Goal: Navigation & Orientation: Find specific page/section

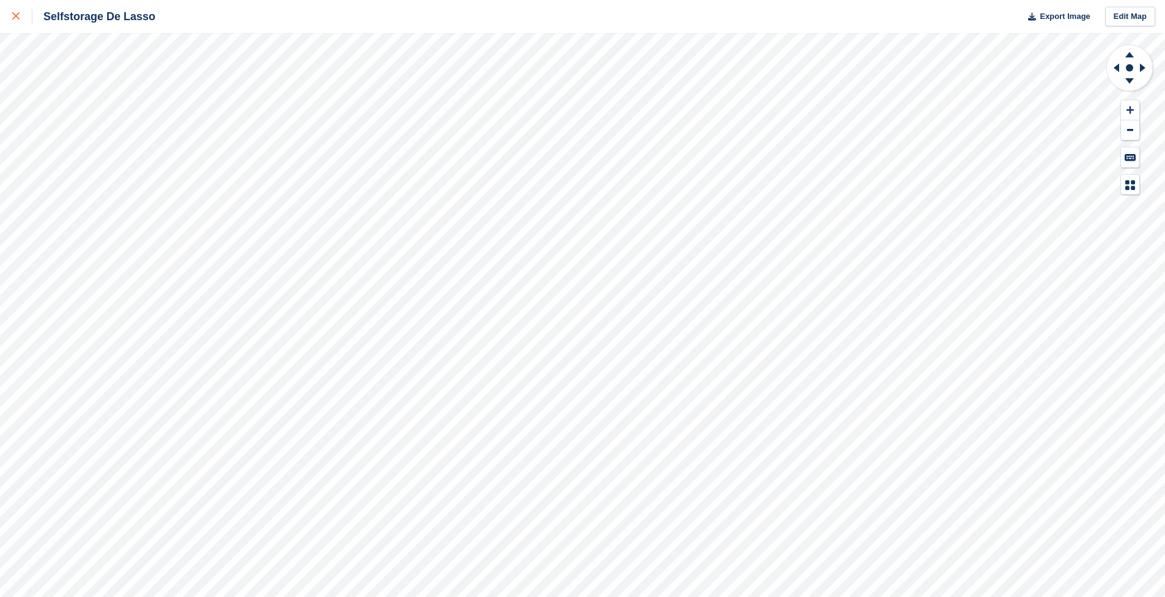
click at [21, 17] on div at bounding box center [22, 16] width 20 height 15
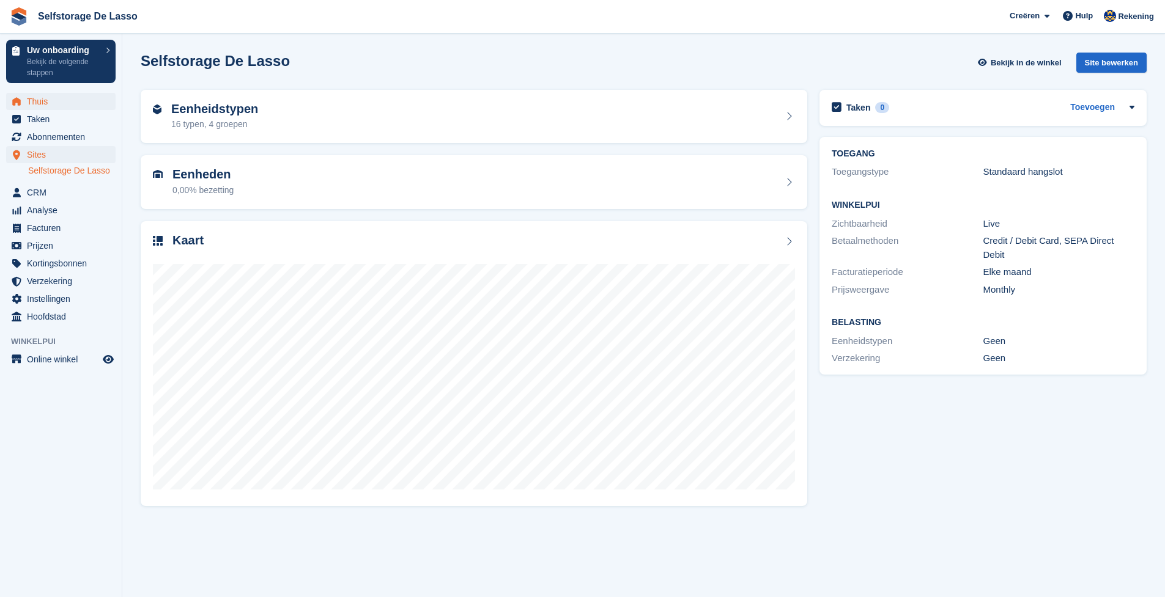
click at [43, 100] on span "Thuis" at bounding box center [63, 101] width 73 height 17
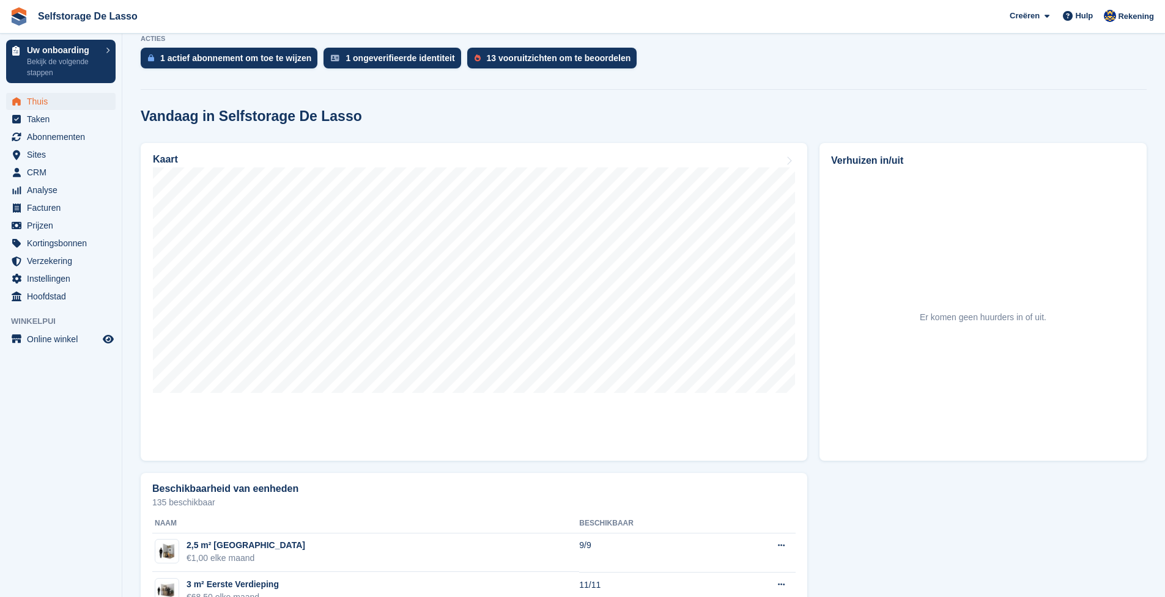
scroll to position [290, 0]
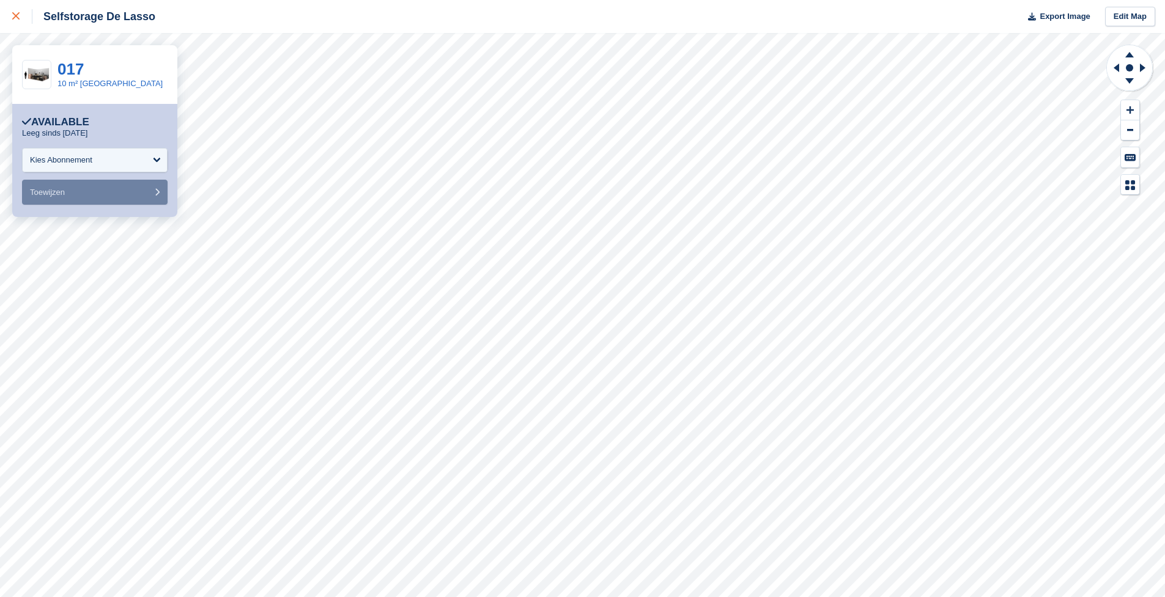
click at [13, 16] on icon at bounding box center [15, 15] width 7 height 7
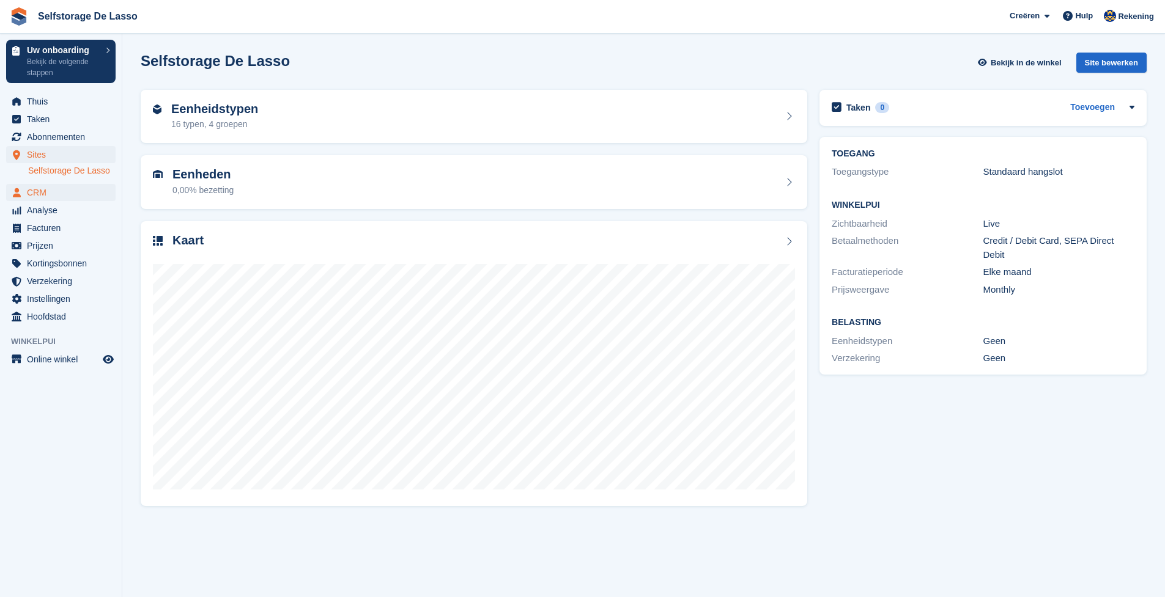
click at [42, 186] on span "CRM" at bounding box center [63, 192] width 73 height 17
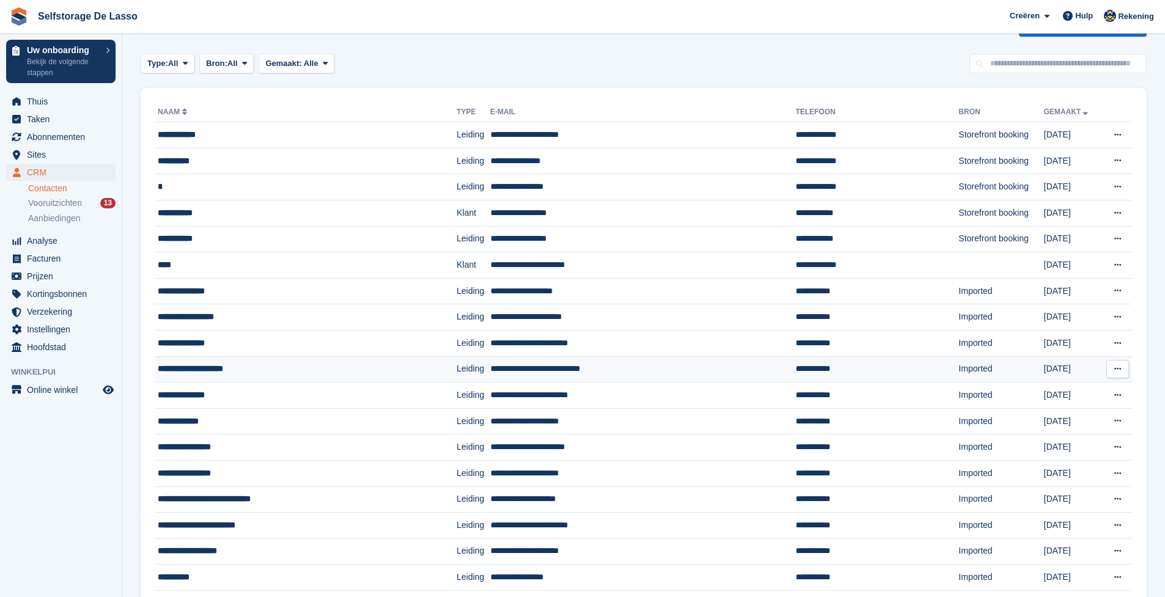
scroll to position [107, 0]
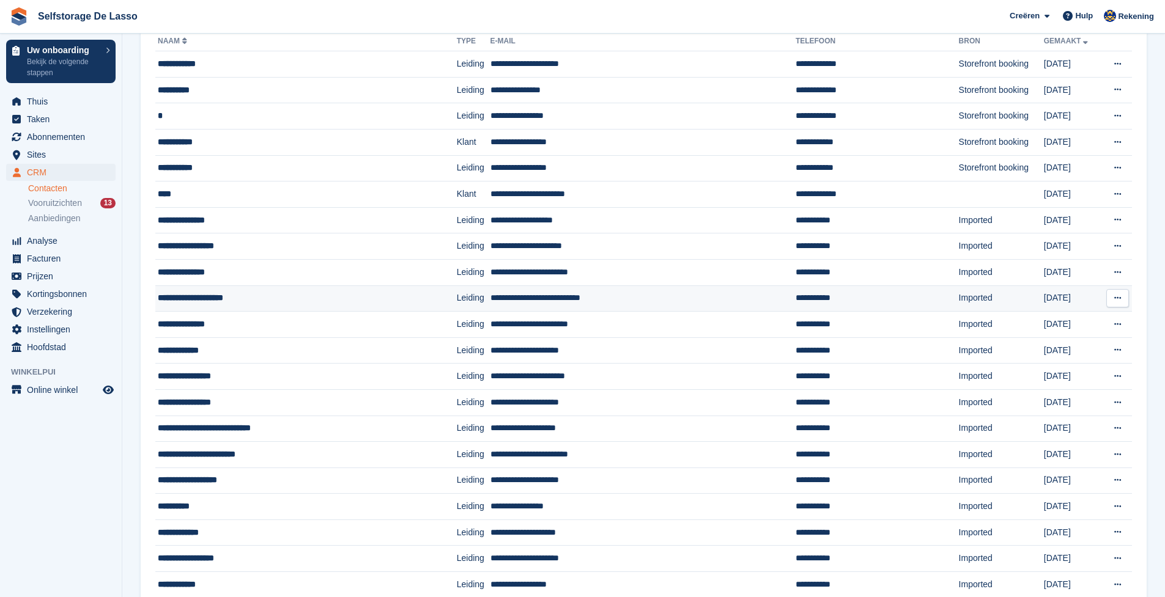
click at [216, 299] on div "**********" at bounding box center [280, 298] width 245 height 13
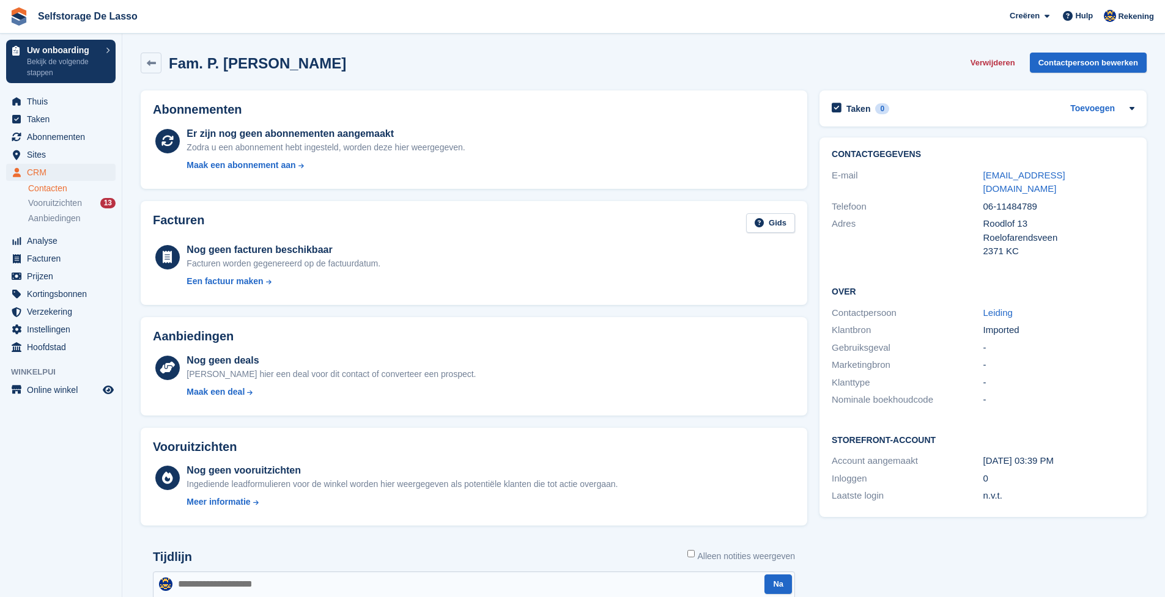
click at [40, 174] on span "CRM" at bounding box center [63, 172] width 73 height 17
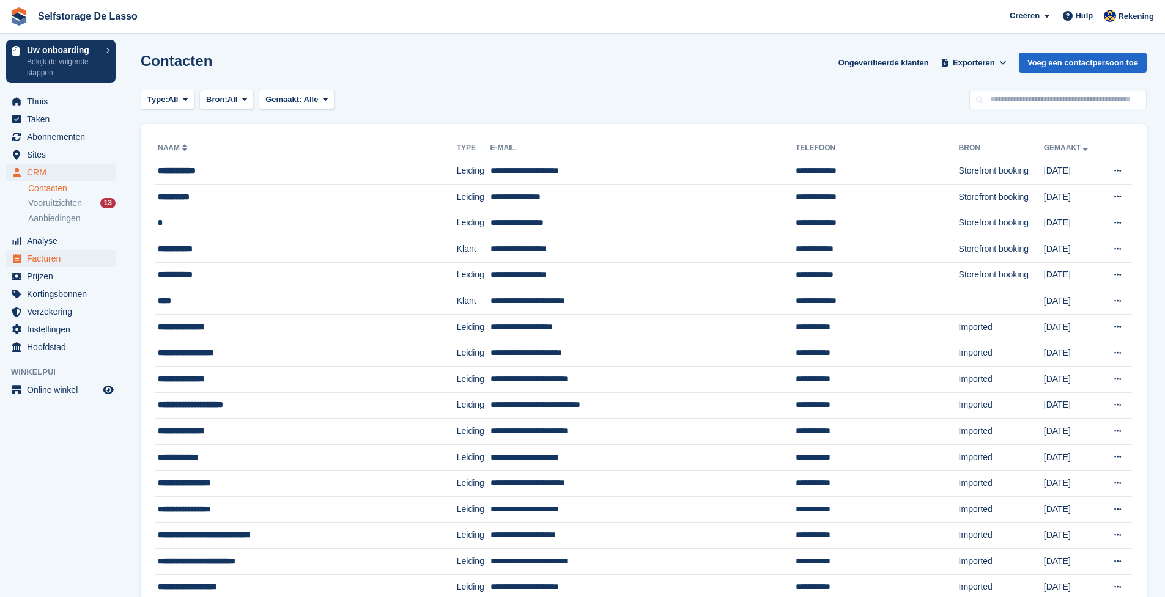
click at [51, 262] on span "Facturen" at bounding box center [63, 258] width 73 height 17
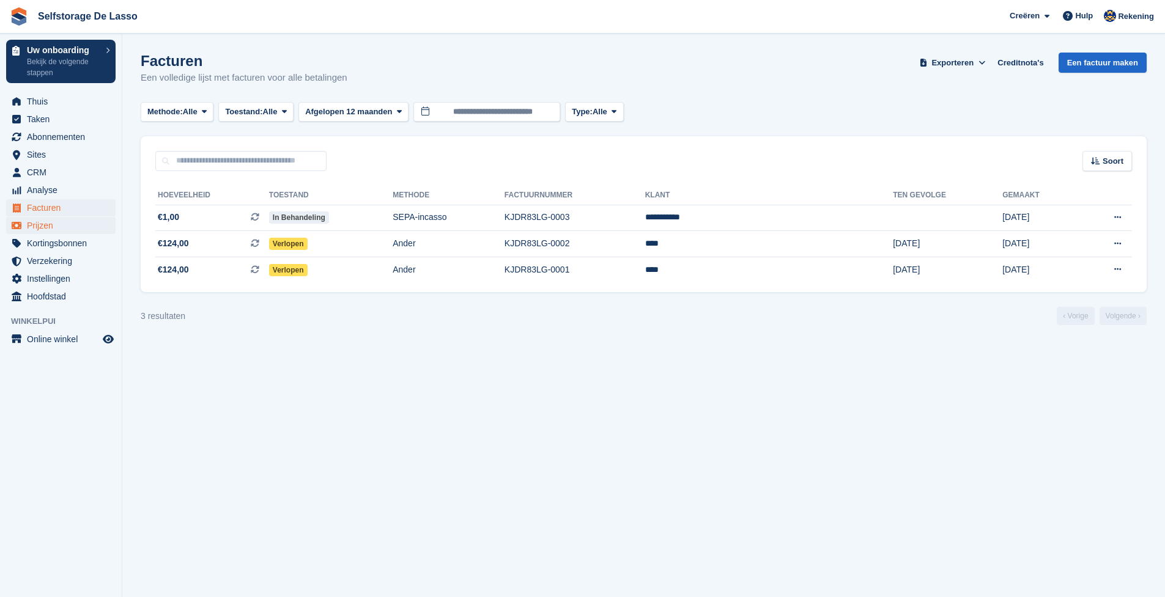
click at [44, 224] on span "Prijzen" at bounding box center [63, 225] width 73 height 17
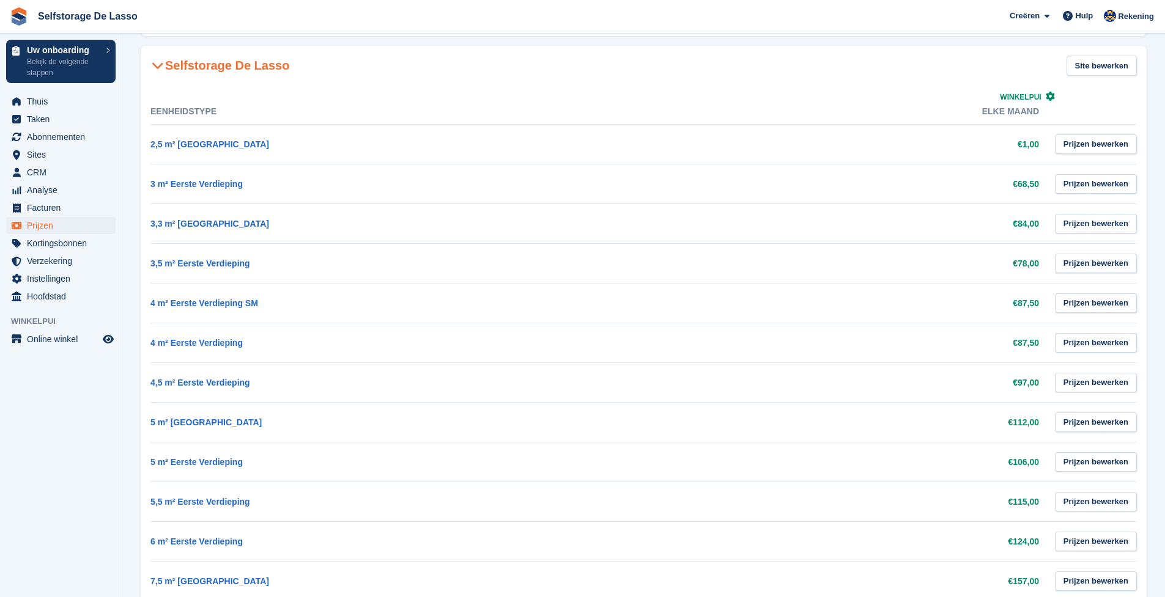
scroll to position [165, 0]
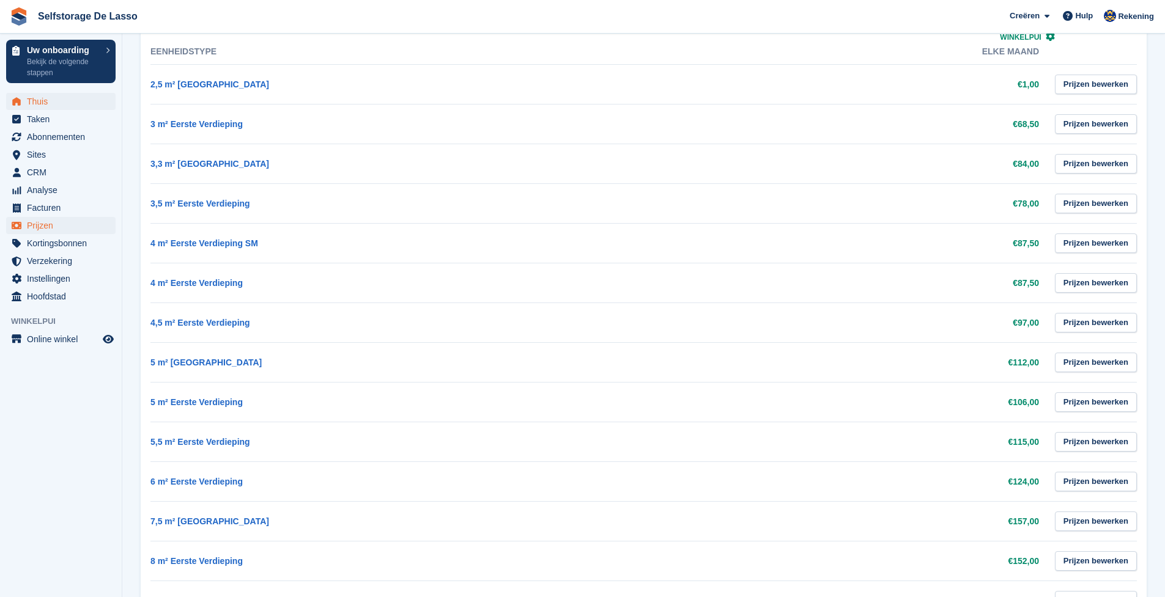
click at [42, 103] on span "Thuis" at bounding box center [63, 101] width 73 height 17
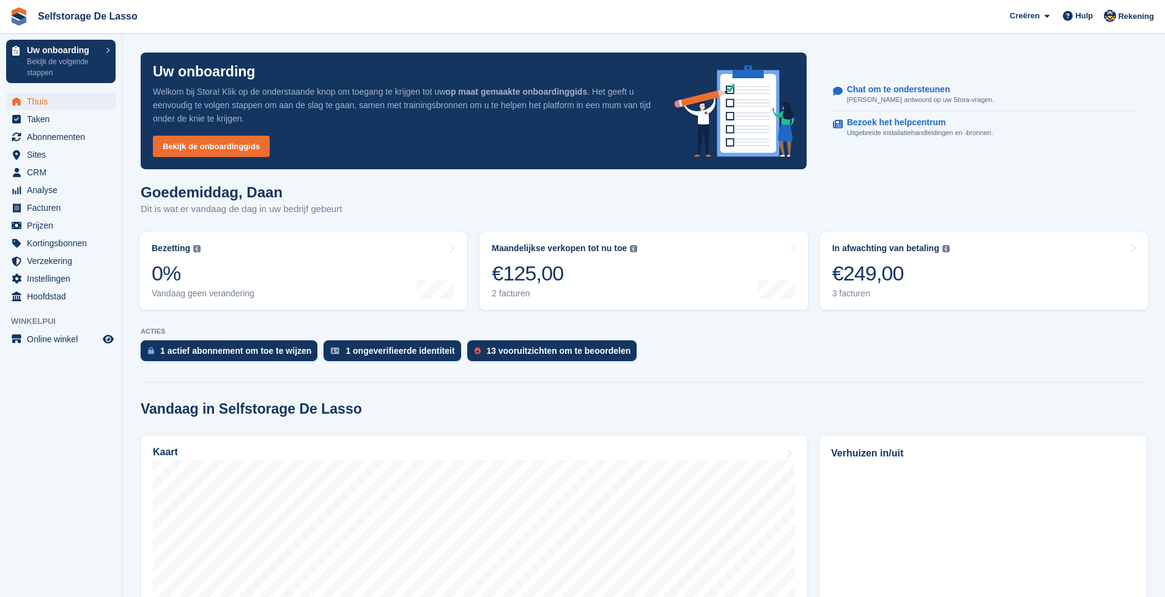
click at [265, 194] on h1 "Goedemiddag, Daan" at bounding box center [241, 192] width 201 height 17
click at [274, 210] on p "Dit is wat er vandaag de dag in uw bedrijf gebeurt" at bounding box center [241, 209] width 201 height 14
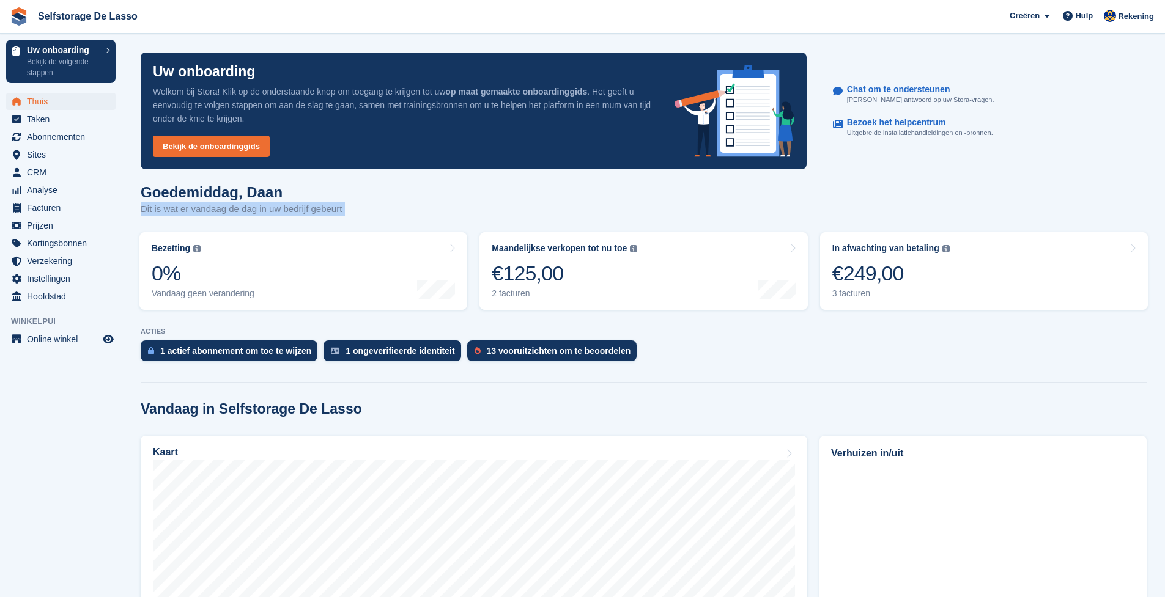
click at [274, 210] on p "Dit is wat er vandaag de dag in uw bedrijf gebeurt" at bounding box center [241, 209] width 201 height 14
click at [338, 216] on div "Goedemiddag, Daan Dit is wat er vandaag de dag in uw bedrijf gebeurt" at bounding box center [644, 207] width 1006 height 47
click at [36, 123] on span "Taken" at bounding box center [63, 119] width 73 height 17
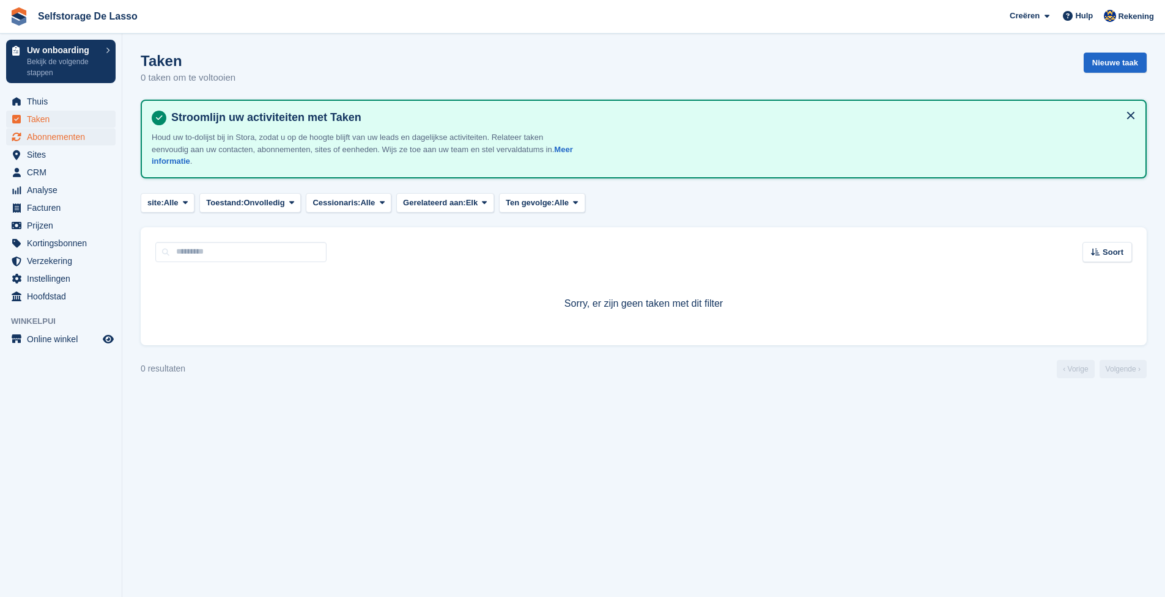
click at [68, 141] on span "Abonnementen" at bounding box center [63, 136] width 73 height 17
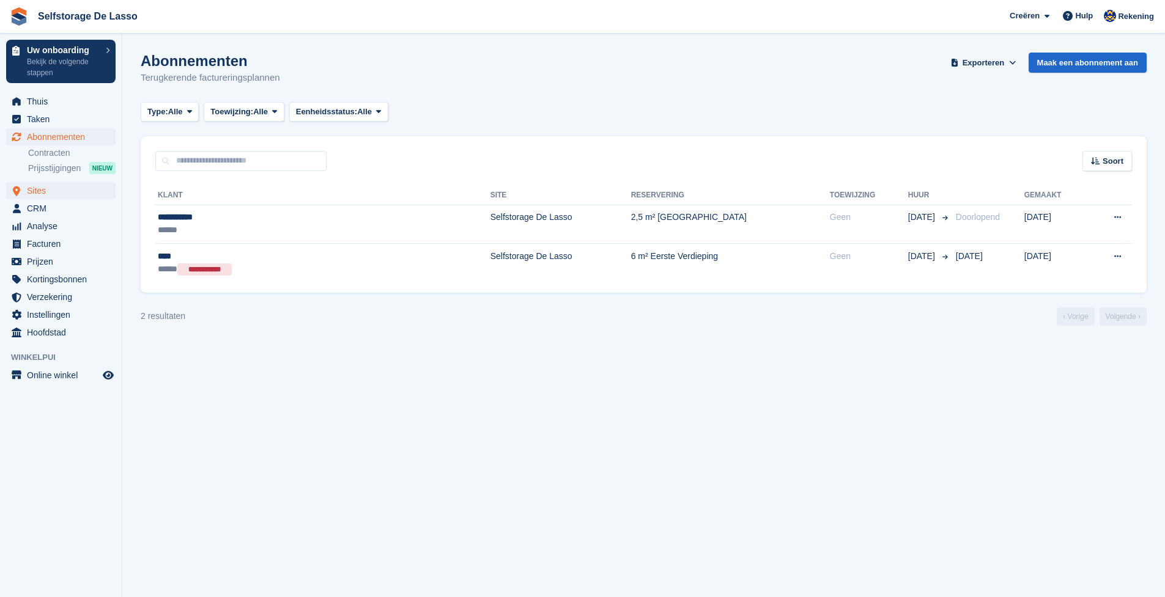
click at [43, 191] on span "Sites" at bounding box center [63, 190] width 73 height 17
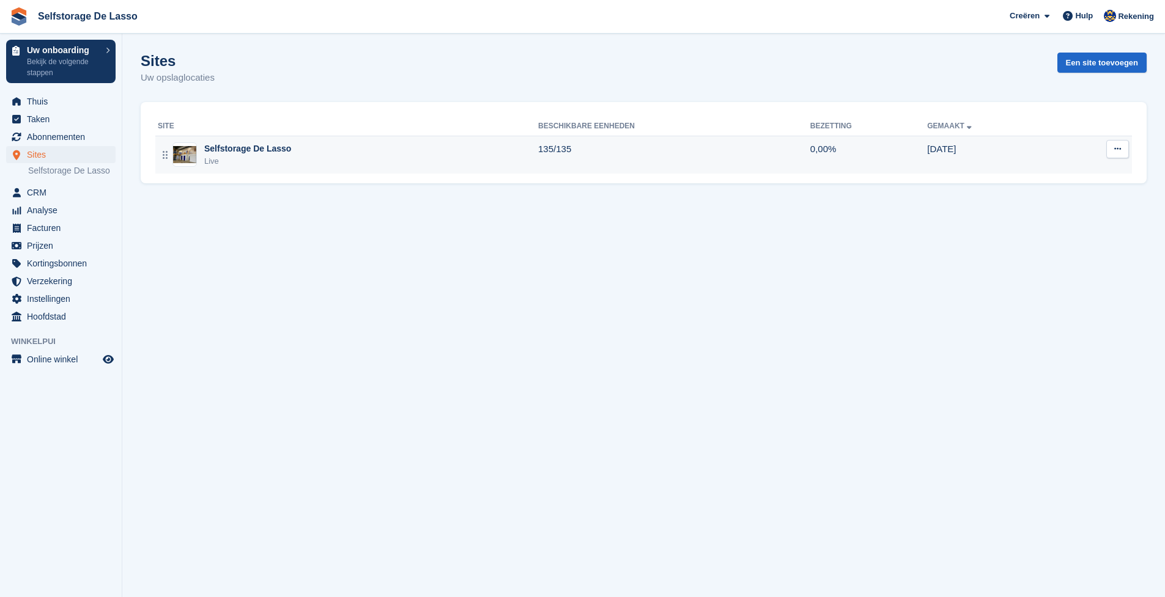
click at [281, 147] on div "Selfstorage De Lasso" at bounding box center [247, 148] width 87 height 13
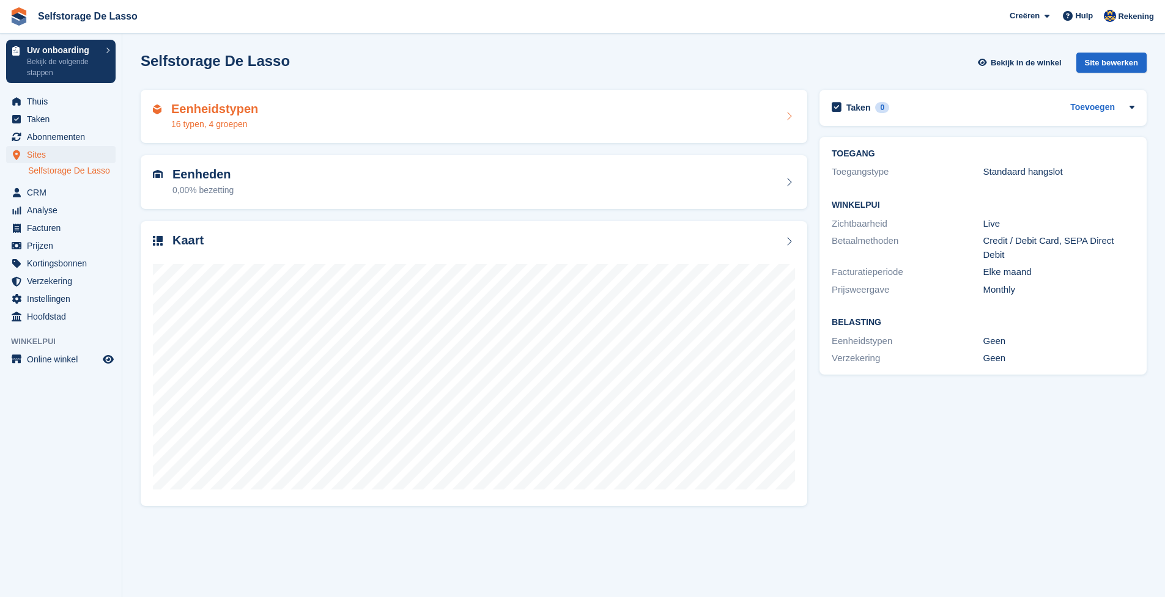
click at [780, 116] on div "Eenheidstypen 16 typen, 4 groepen" at bounding box center [474, 116] width 642 height 29
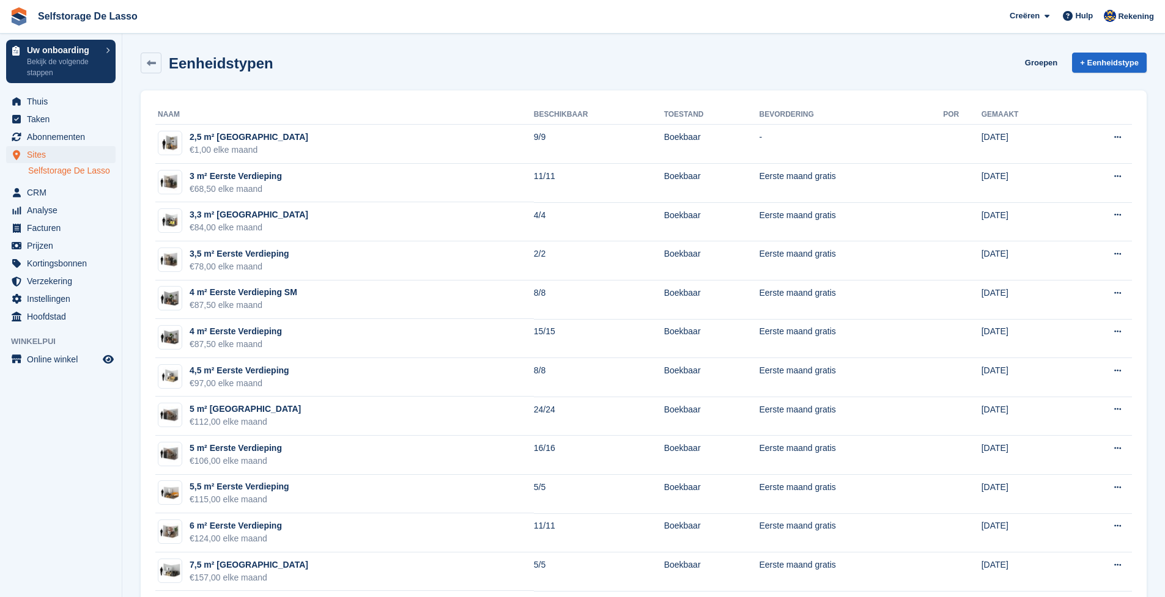
click at [32, 155] on span "Sites" at bounding box center [63, 154] width 73 height 17
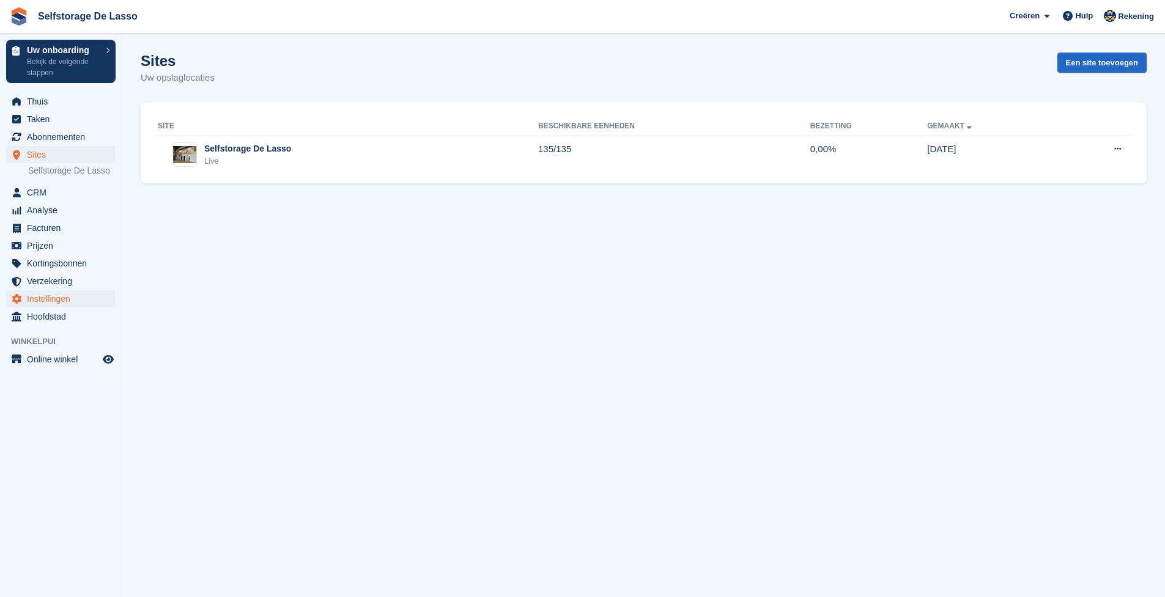
click at [51, 304] on span "Instellingen" at bounding box center [63, 298] width 73 height 17
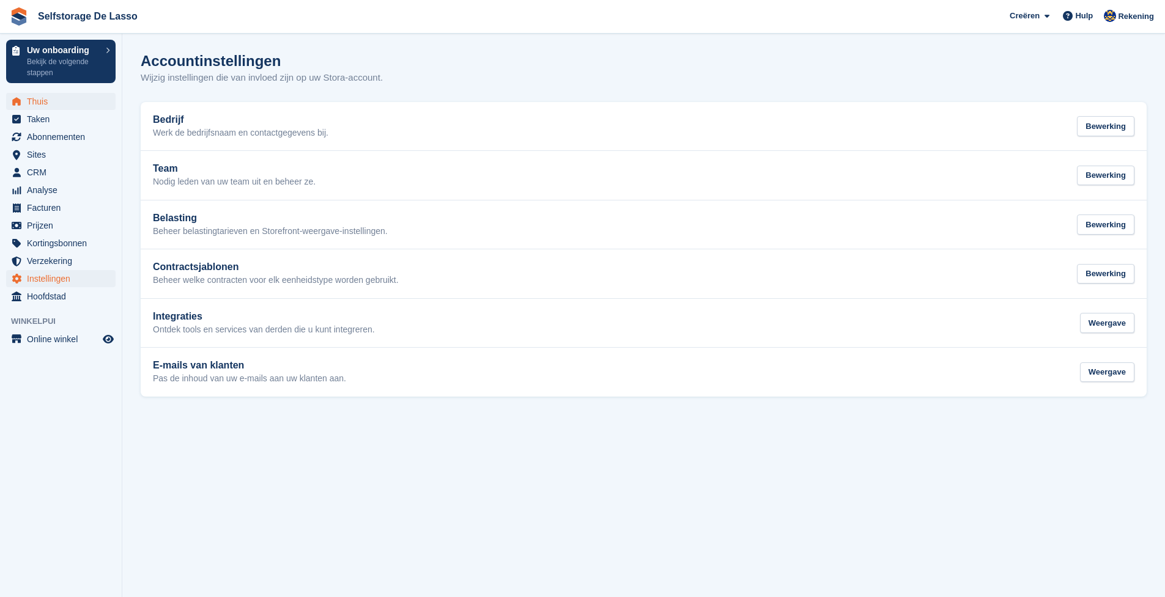
click at [39, 98] on span "Thuis" at bounding box center [63, 101] width 73 height 17
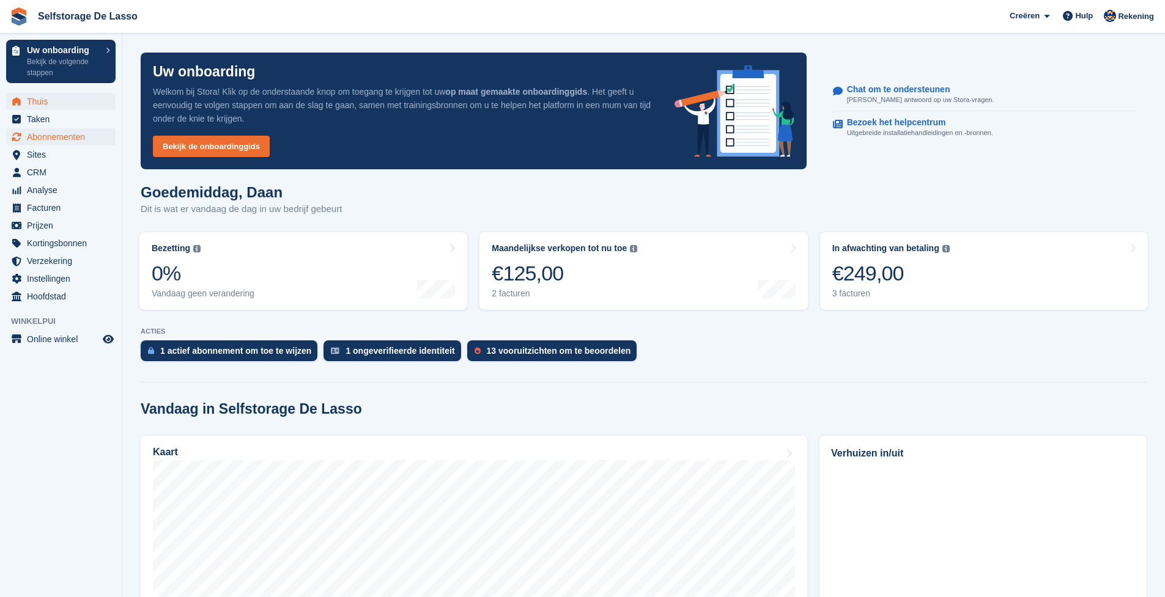
click at [51, 136] on span "Abonnementen" at bounding box center [63, 136] width 73 height 17
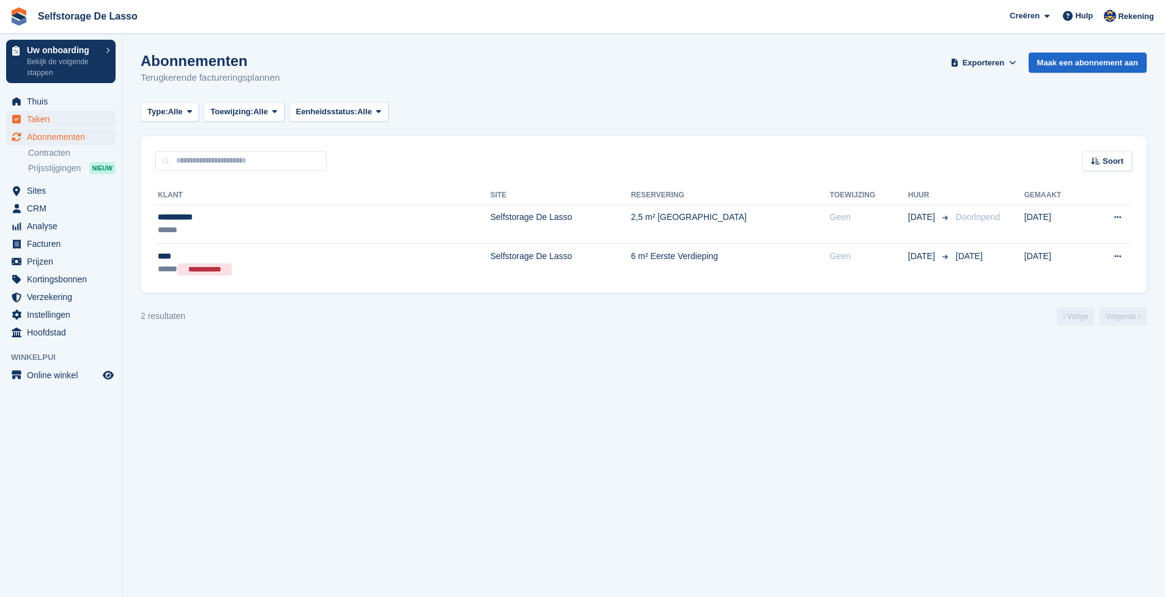
click at [37, 124] on span "Taken" at bounding box center [63, 119] width 73 height 17
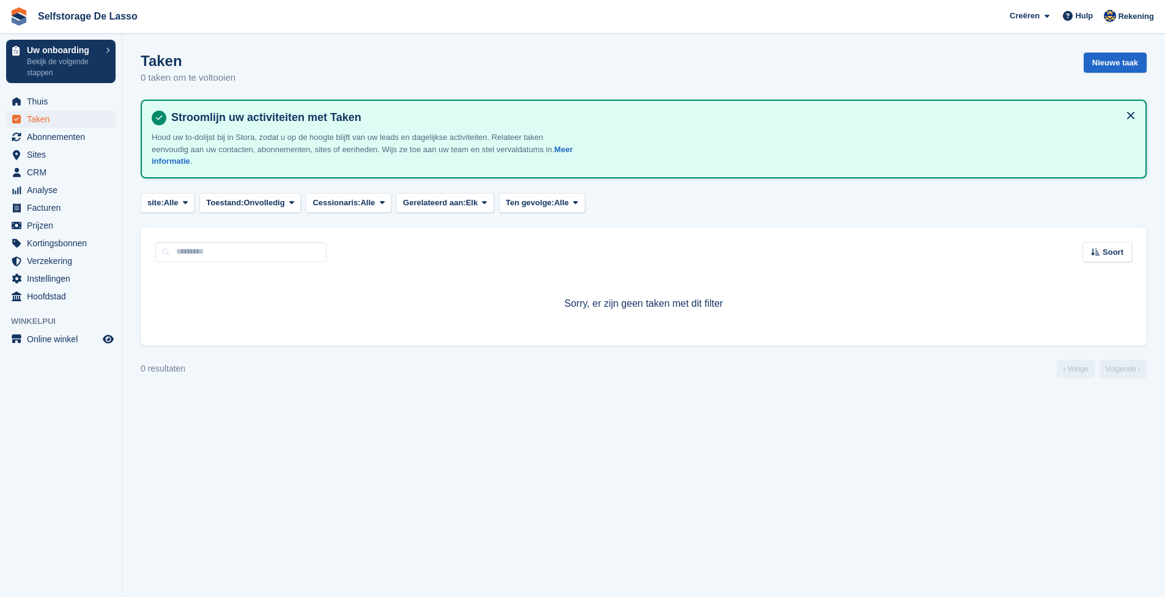
click at [287, 138] on p "Houd uw to-dolijst bij in Stora, zodat u op de hoogte blijft van uw leads en da…" at bounding box center [366, 149] width 428 height 36
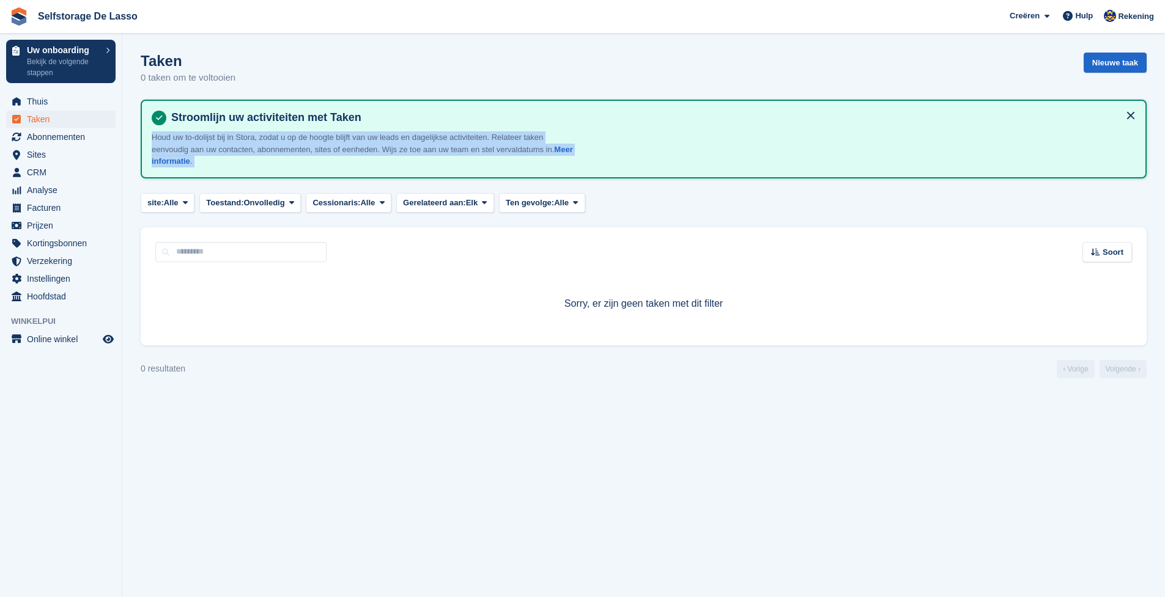
click at [287, 138] on p "Houd uw to-dolijst bij in Stora, zodat u op de hoogte blijft van uw leads en da…" at bounding box center [366, 149] width 428 height 36
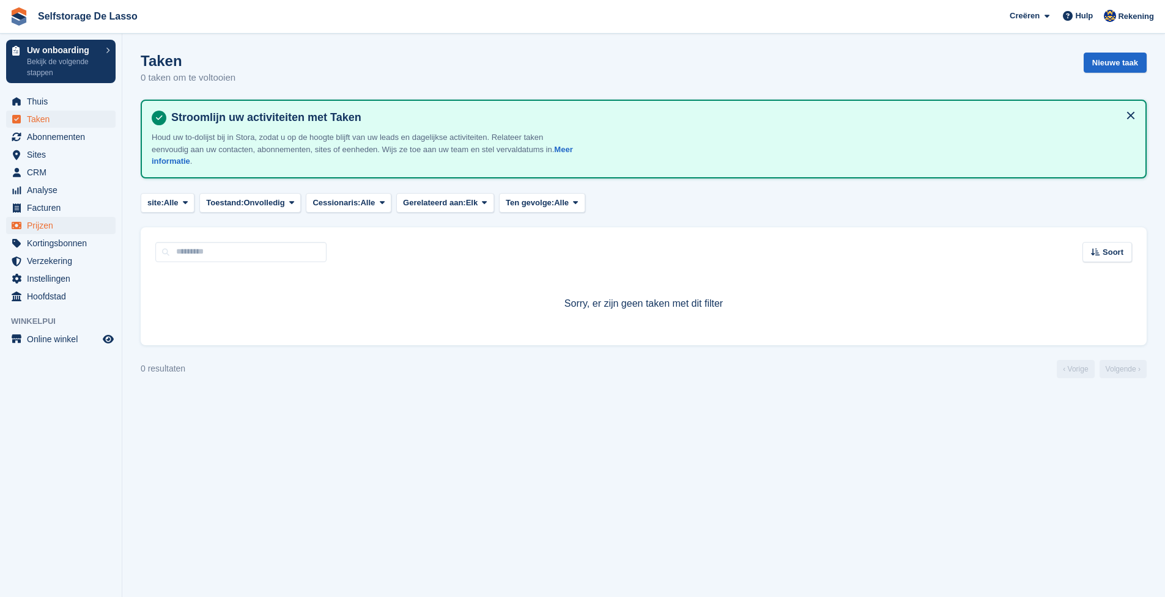
click at [43, 219] on span "Prijzen" at bounding box center [63, 225] width 73 height 17
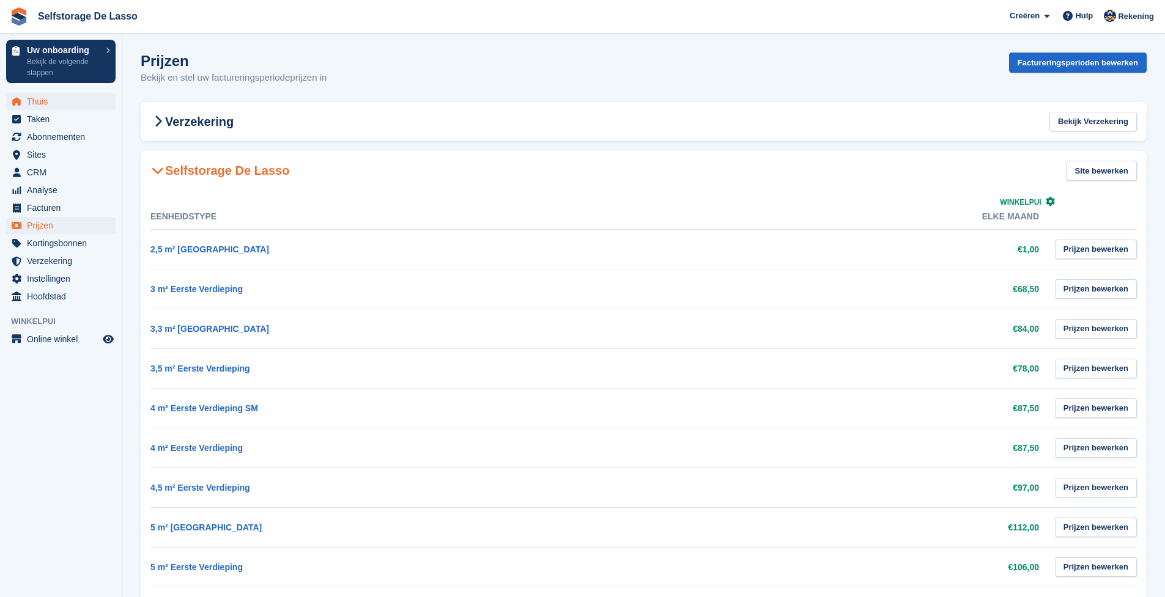
click at [31, 103] on span "Thuis" at bounding box center [63, 101] width 73 height 17
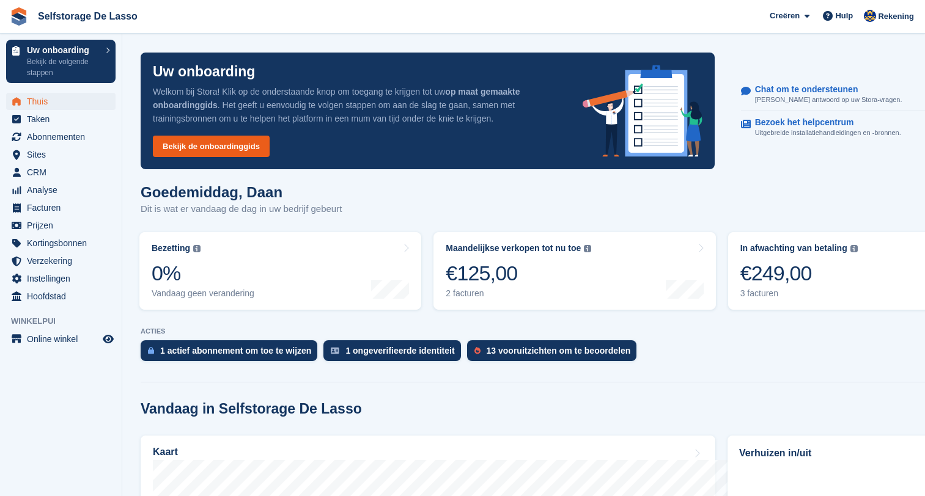
click at [226, 149] on link "Bekijk de onboardinggids" at bounding box center [211, 146] width 117 height 21
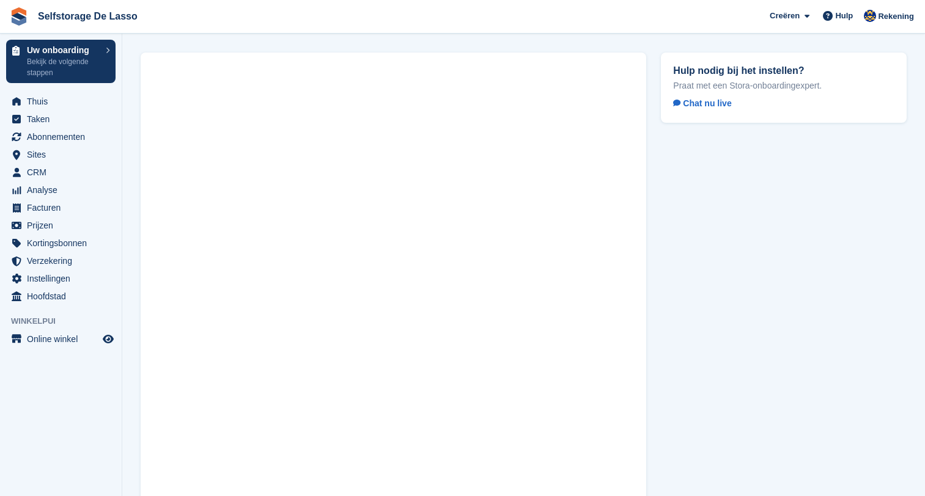
scroll to position [71, 0]
